Goal: Information Seeking & Learning: Check status

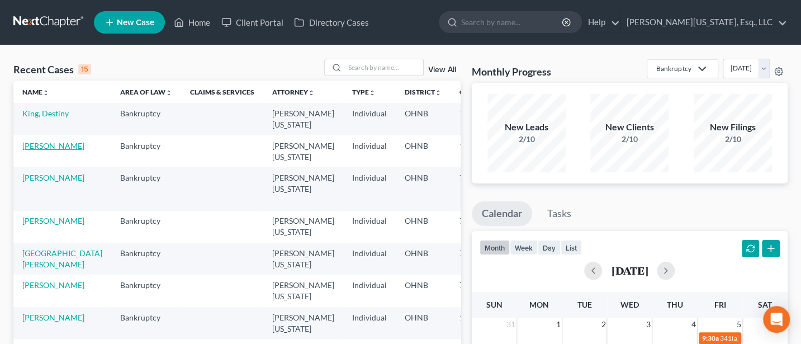
click at [34, 145] on link "[PERSON_NAME]" at bounding box center [53, 145] width 62 height 9
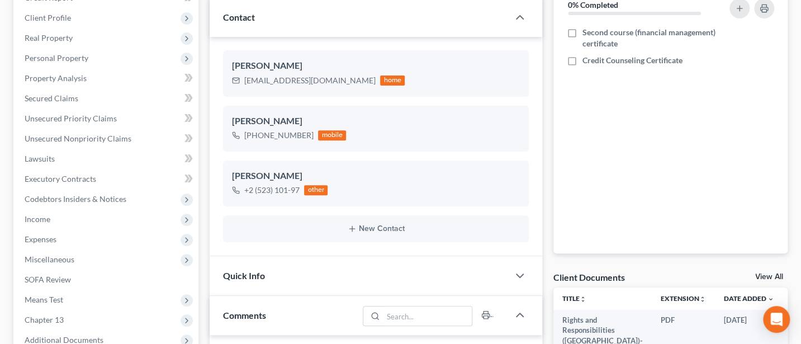
scroll to position [298, 0]
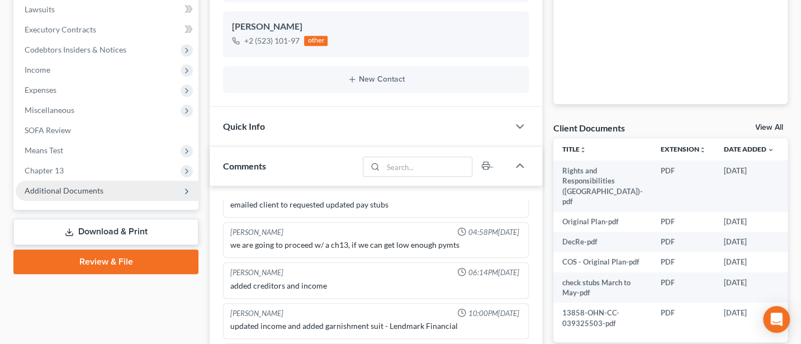
click at [45, 187] on span "Additional Documents" at bounding box center [64, 189] width 79 height 9
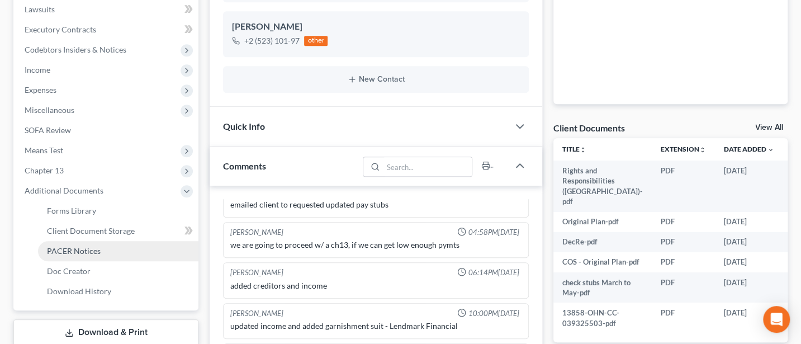
click at [97, 247] on span "PACER Notices" at bounding box center [74, 250] width 54 height 9
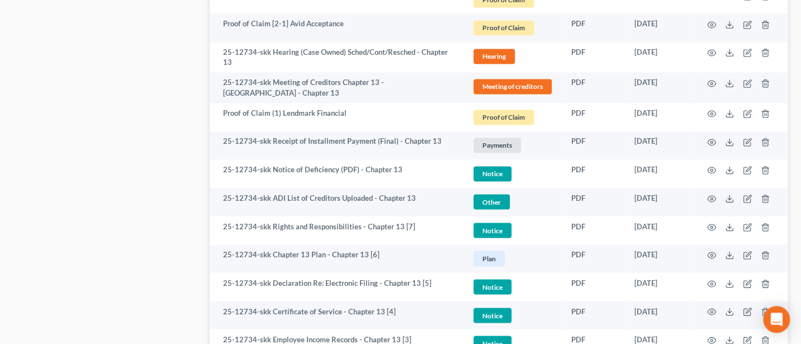
scroll to position [894, 0]
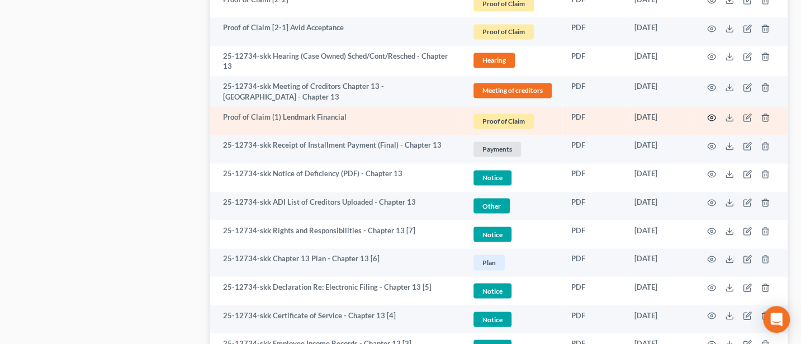
click at [713, 113] on icon "button" at bounding box center [711, 117] width 9 height 9
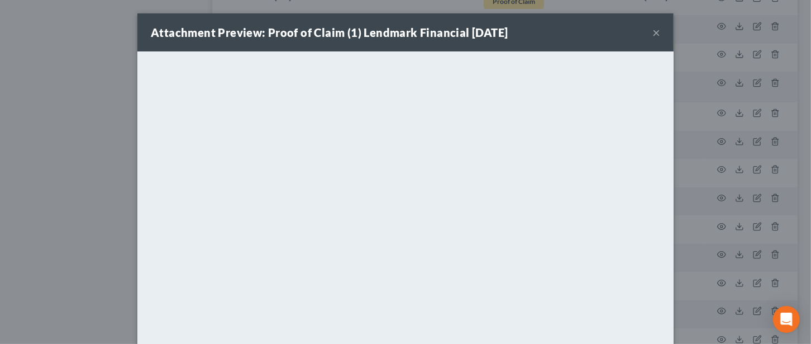
click at [653, 34] on button "×" at bounding box center [656, 32] width 8 height 13
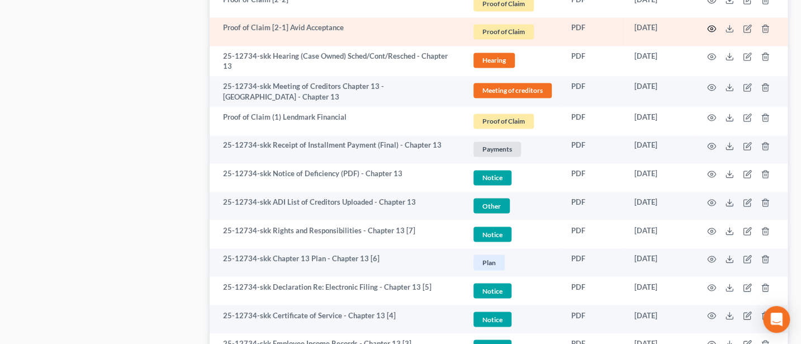
click at [711, 24] on icon "button" at bounding box center [711, 28] width 9 height 9
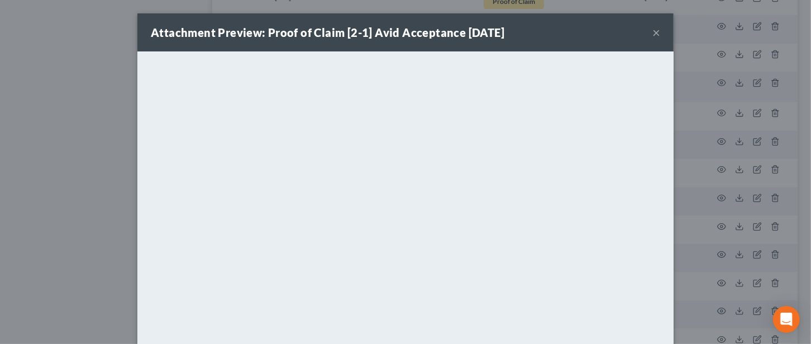
click at [652, 32] on button "×" at bounding box center [656, 32] width 8 height 13
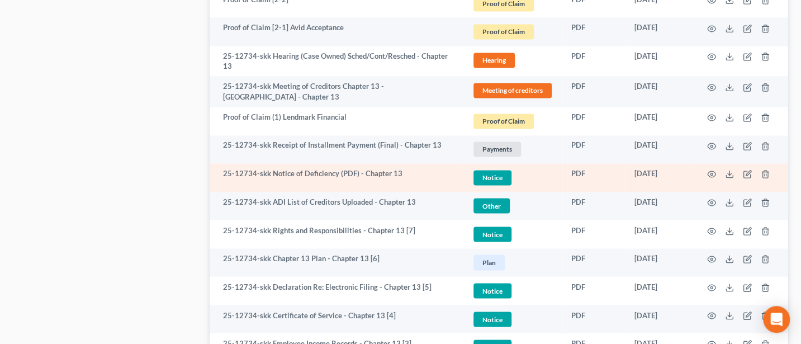
scroll to position [745, 0]
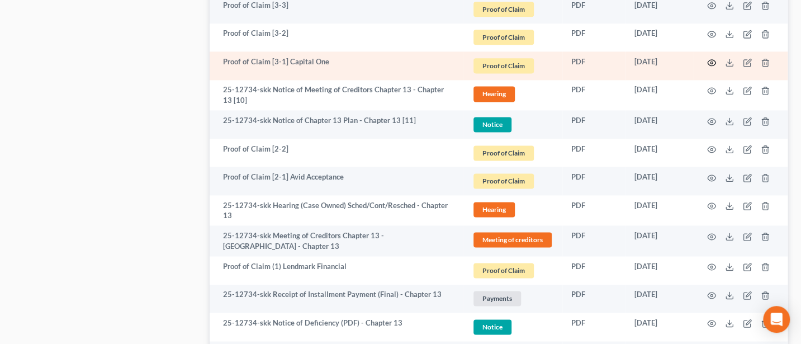
click at [710, 58] on icon "button" at bounding box center [711, 62] width 9 height 9
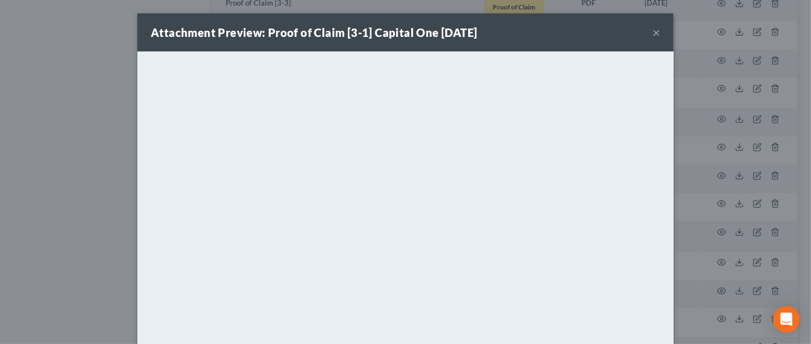
click at [653, 33] on button "×" at bounding box center [656, 32] width 8 height 13
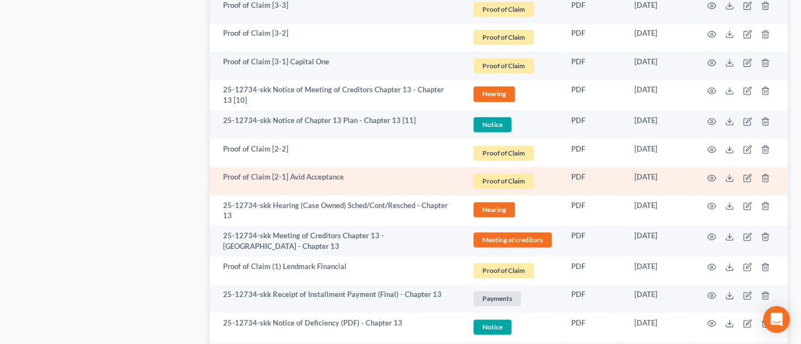
scroll to position [596, 0]
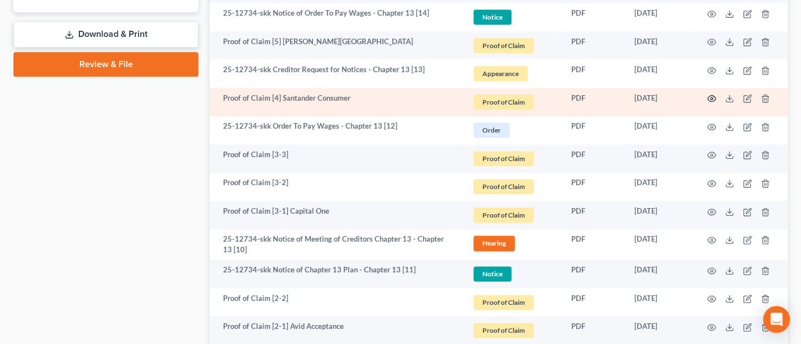
click at [711, 96] on icon "button" at bounding box center [711, 99] width 8 height 6
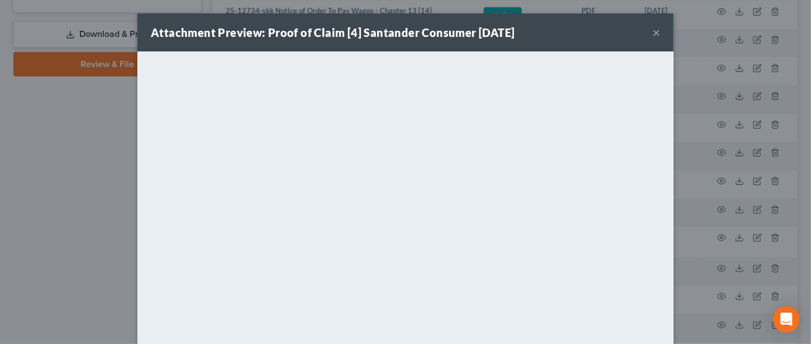
click at [652, 28] on button "×" at bounding box center [656, 32] width 8 height 13
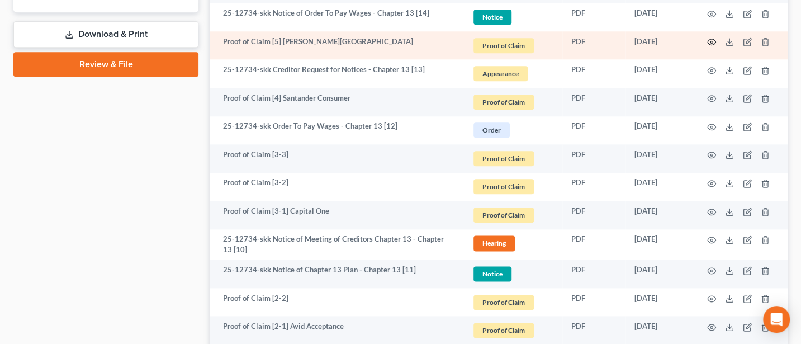
click at [711, 39] on icon "button" at bounding box center [711, 41] width 9 height 9
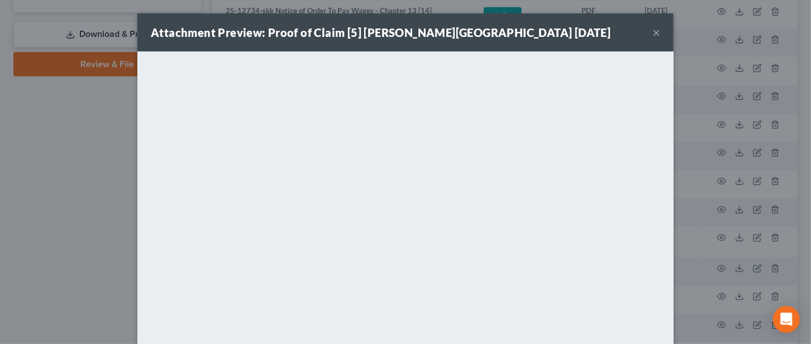
click at [652, 30] on button "×" at bounding box center [656, 32] width 8 height 13
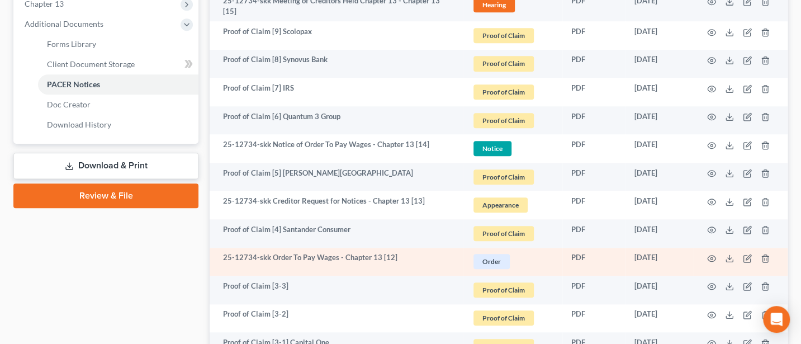
scroll to position [447, 0]
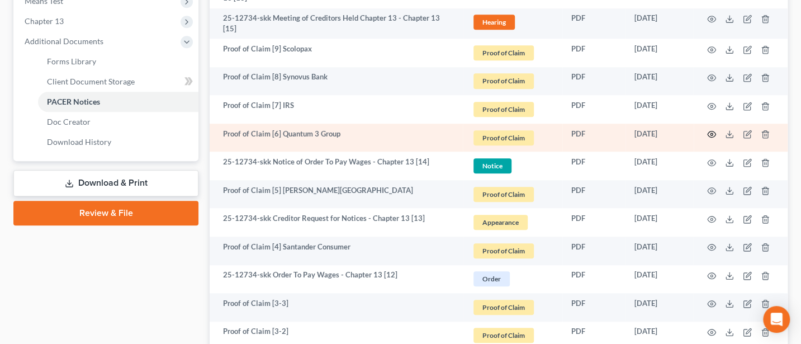
click at [707, 131] on icon "button" at bounding box center [711, 134] width 8 height 6
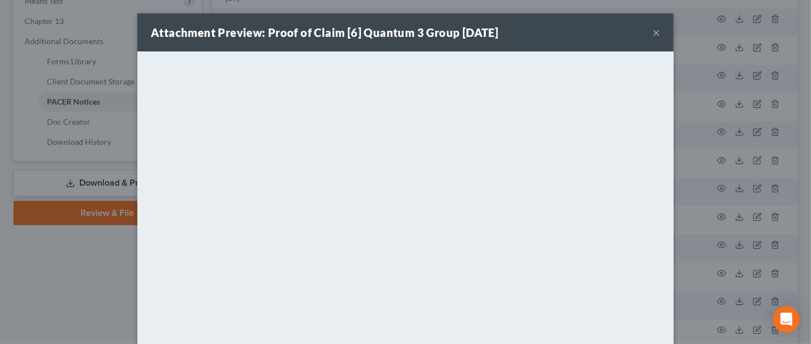
click at [652, 29] on button "×" at bounding box center [656, 32] width 8 height 13
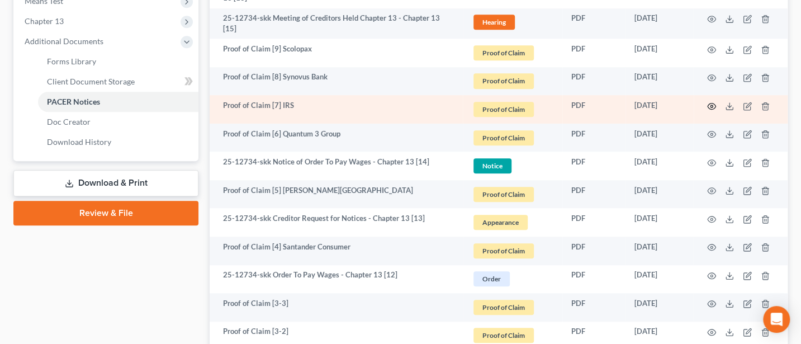
click at [711, 105] on circle "button" at bounding box center [711, 106] width 2 height 2
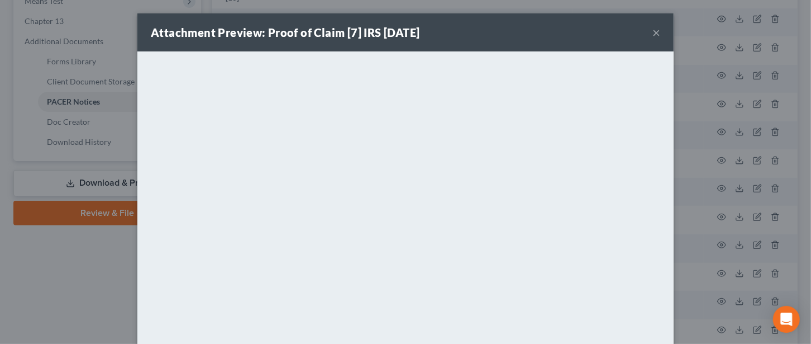
click at [652, 30] on button "×" at bounding box center [656, 32] width 8 height 13
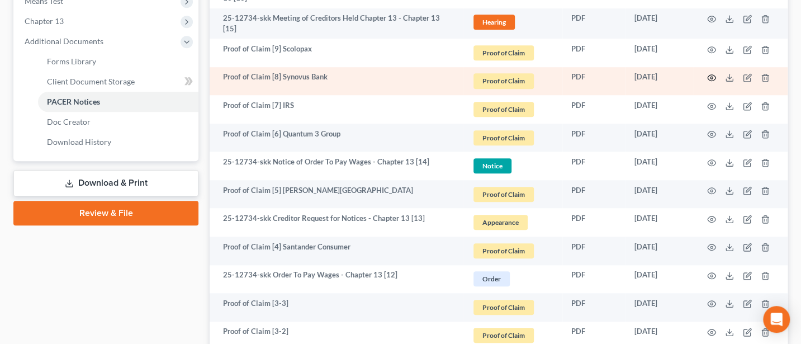
click at [711, 77] on circle "button" at bounding box center [711, 78] width 2 height 2
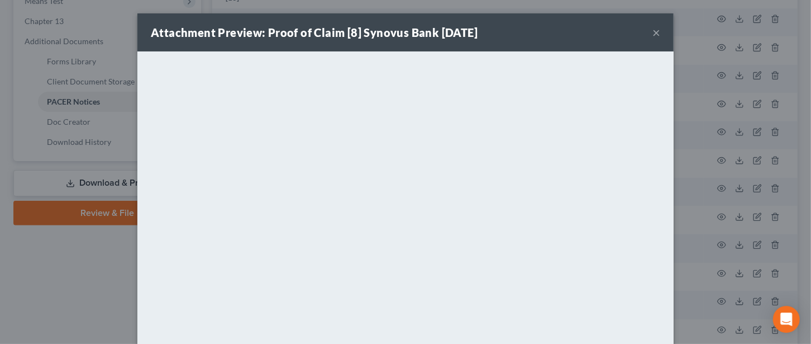
click at [652, 28] on button "×" at bounding box center [656, 32] width 8 height 13
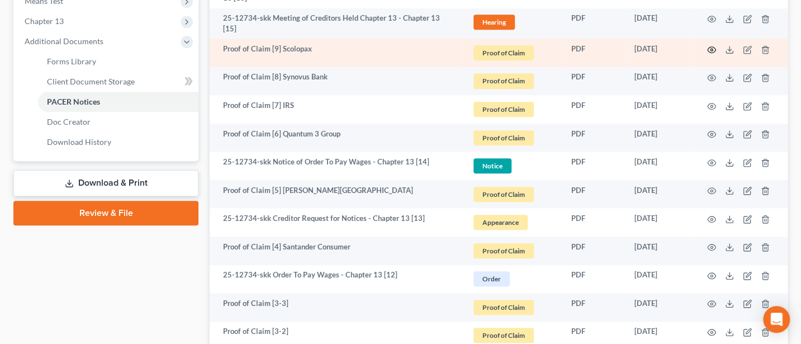
click at [710, 45] on icon "button" at bounding box center [711, 49] width 9 height 9
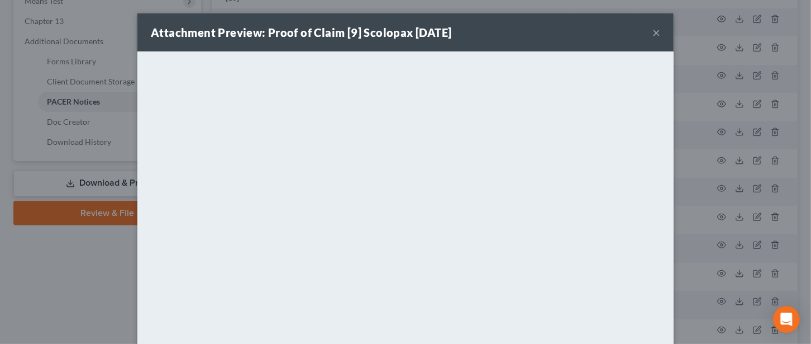
click at [652, 34] on button "×" at bounding box center [656, 32] width 8 height 13
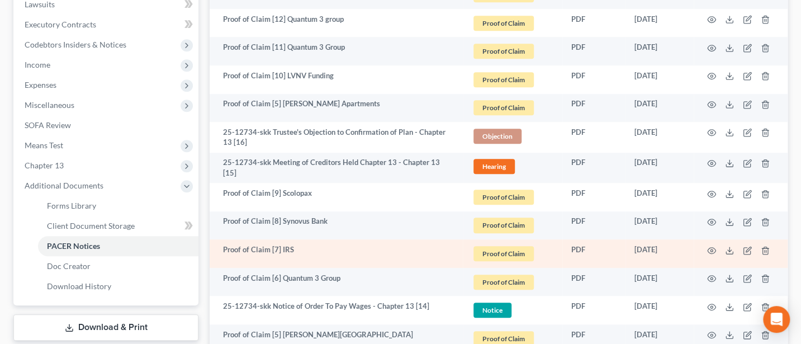
scroll to position [298, 0]
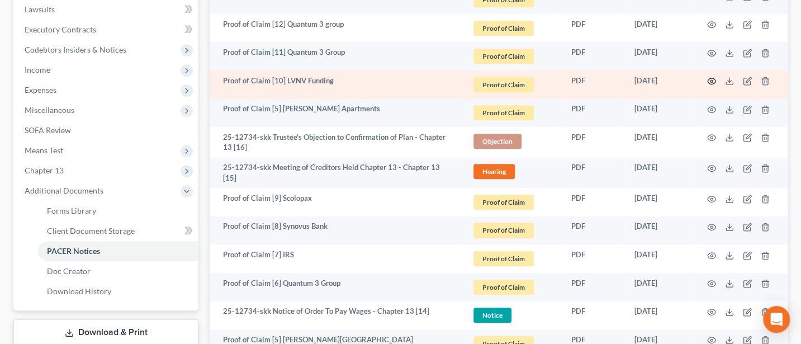
click at [710, 79] on icon "button" at bounding box center [711, 81] width 9 height 9
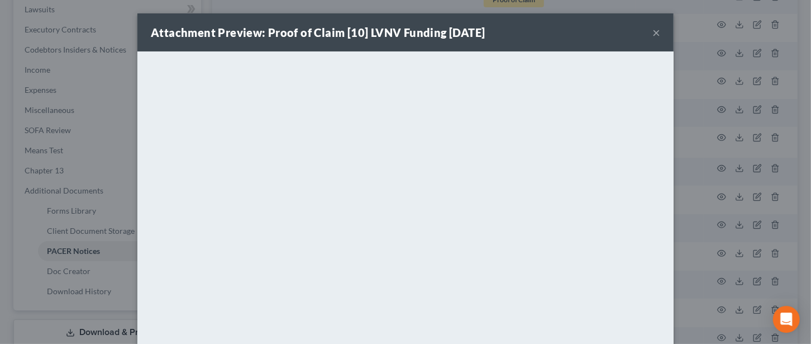
click at [645, 32] on div "Attachment Preview: Proof of Claim [10] LVNV Funding [DATE] ×" at bounding box center [405, 32] width 536 height 38
click at [652, 30] on button "×" at bounding box center [656, 32] width 8 height 13
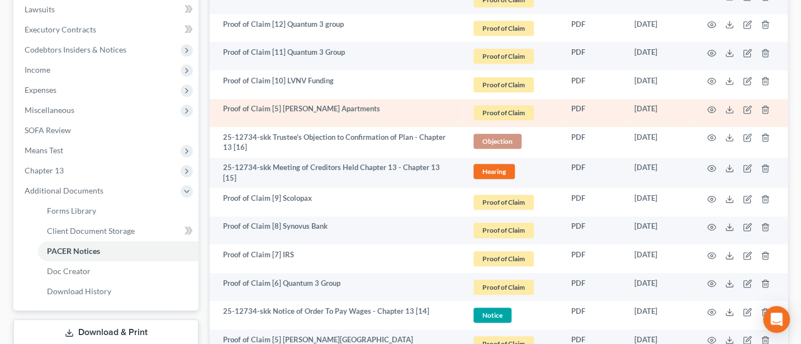
scroll to position [149, 0]
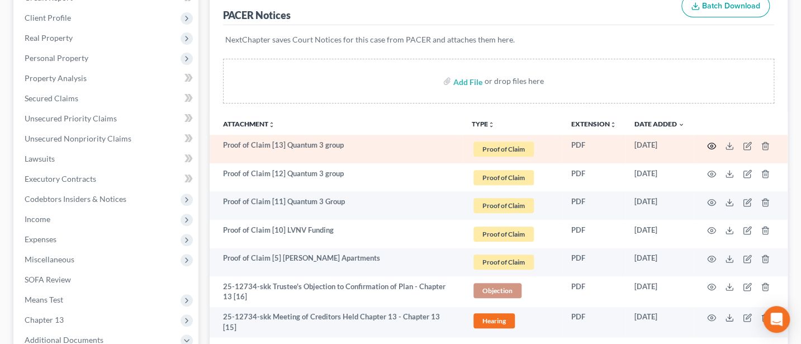
click at [710, 144] on icon "button" at bounding box center [711, 145] width 9 height 9
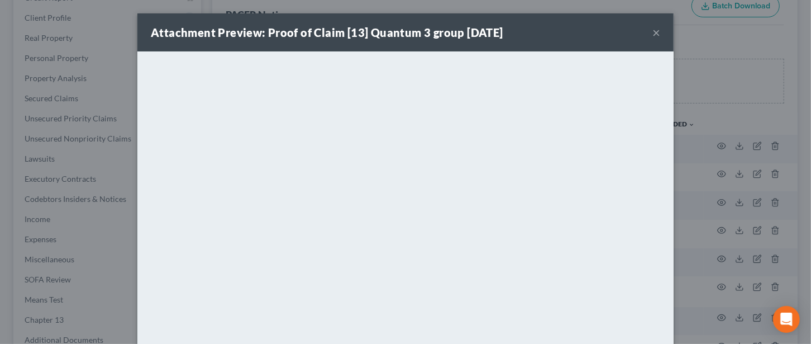
click at [654, 32] on button "×" at bounding box center [656, 32] width 8 height 13
